Goal: Information Seeking & Learning: Check status

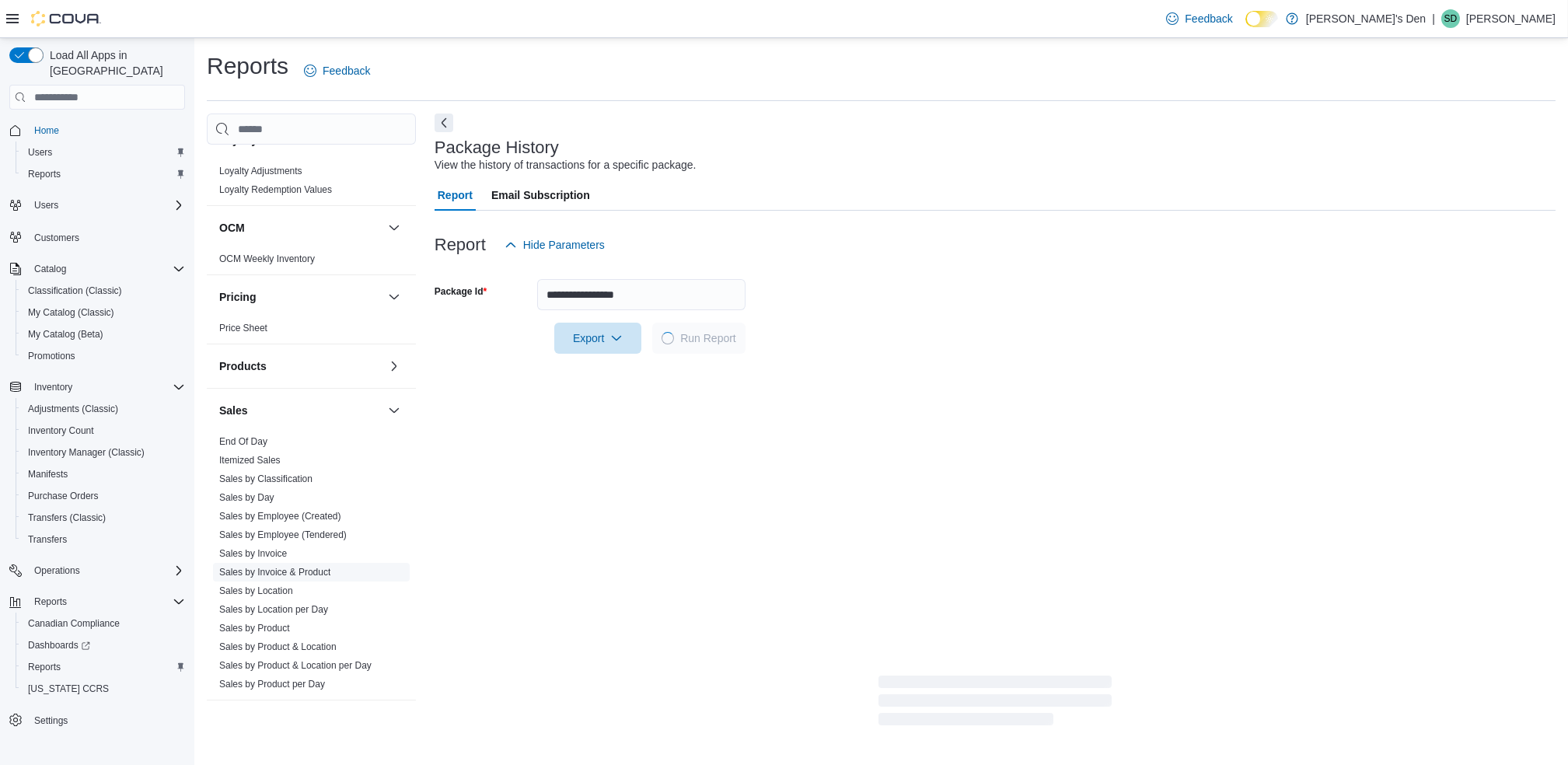
scroll to position [621, 0]
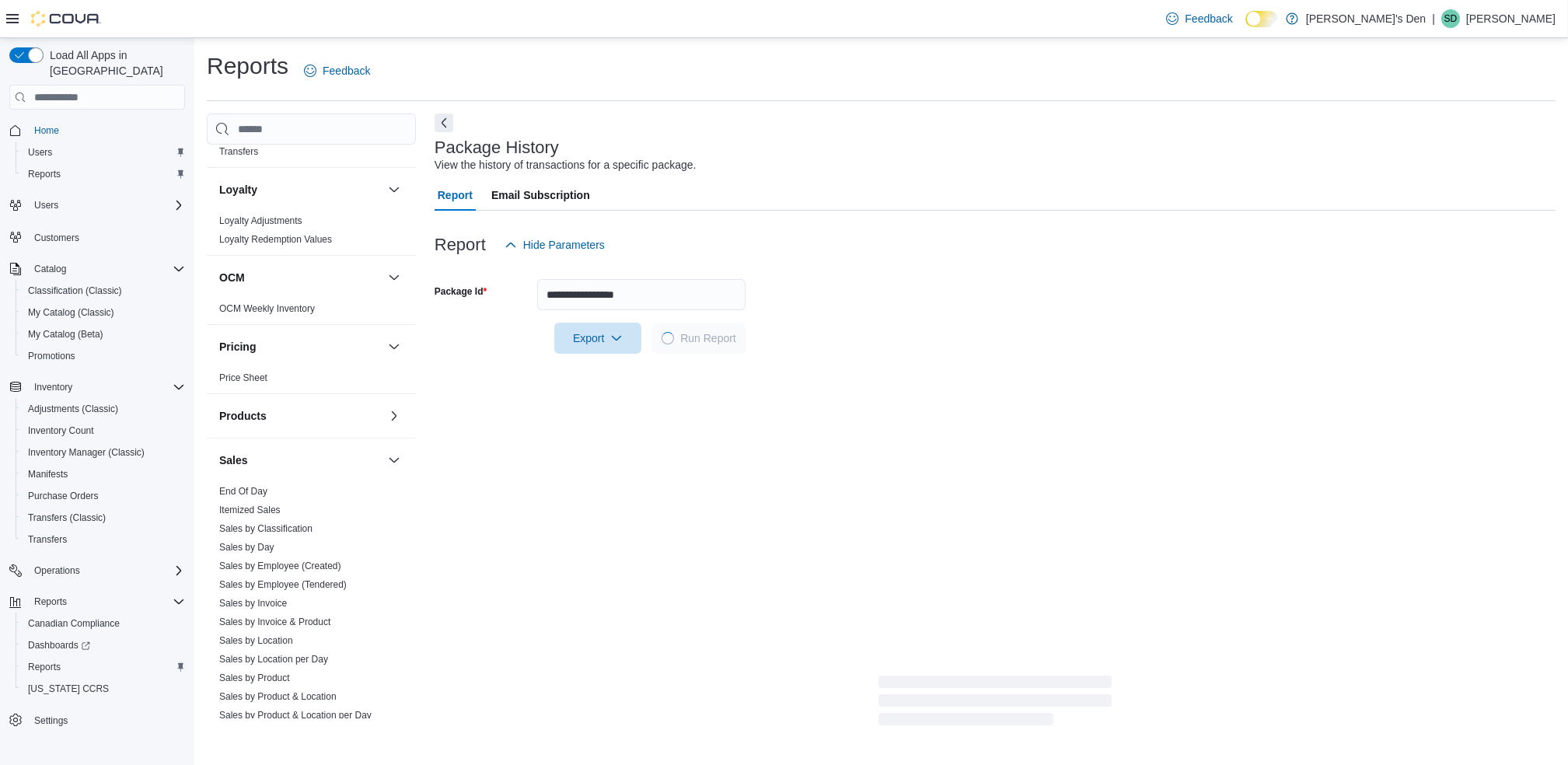
drag, startPoint x: 266, startPoint y: 643, endPoint x: 684, endPoint y: 173, distance: 629.0
click at [266, 643] on link "Sales by Location" at bounding box center [255, 640] width 74 height 11
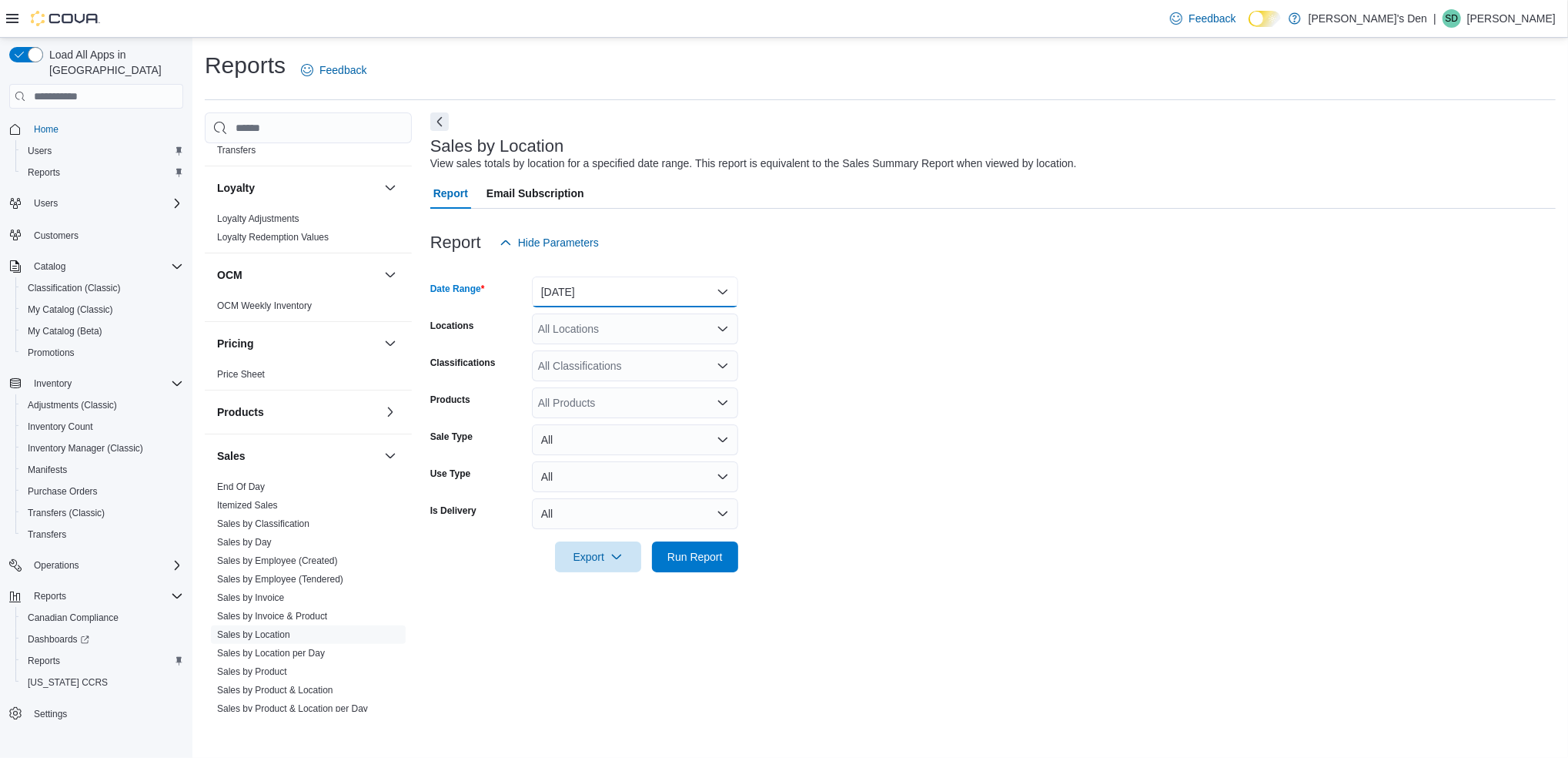
click at [639, 301] on button "[DATE]" at bounding box center [635, 291] width 206 height 31
drag, startPoint x: 547, startPoint y: 370, endPoint x: 558, endPoint y: 360, distance: 14.9
click at [558, 360] on div "Custom Date [DATE] [DATE] Last 7 Days Last 7 Days (excluding [DATE]) Last 14 Da…" at bounding box center [635, 423] width 206 height 231
click at [561, 359] on span "[DATE]" at bounding box center [645, 353] width 176 height 18
click at [661, 555] on span "Run Report" at bounding box center [695, 555] width 68 height 31
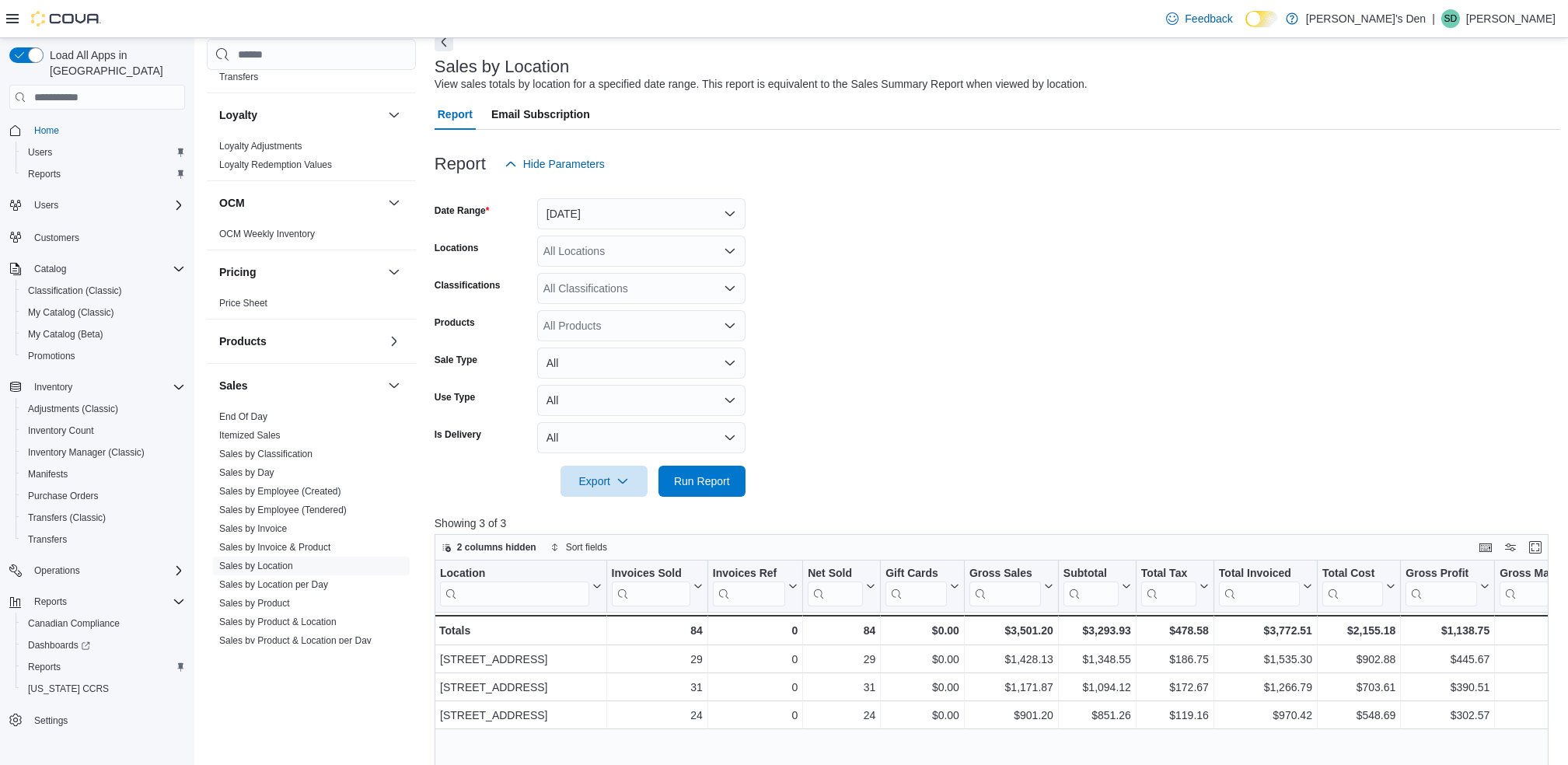
scroll to position [207, 0]
